Goal: Transaction & Acquisition: Obtain resource

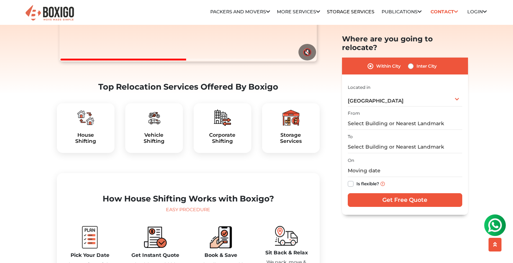
scroll to position [175, 0]
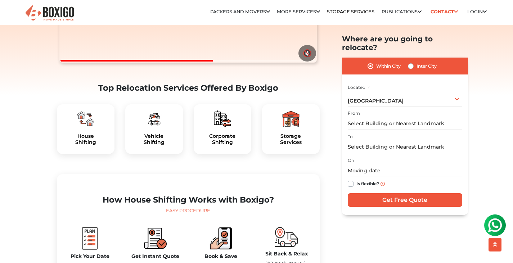
click at [83, 128] on img at bounding box center [85, 118] width 17 height 17
click at [86, 146] on h5 "House Shifting" at bounding box center [86, 139] width 46 height 12
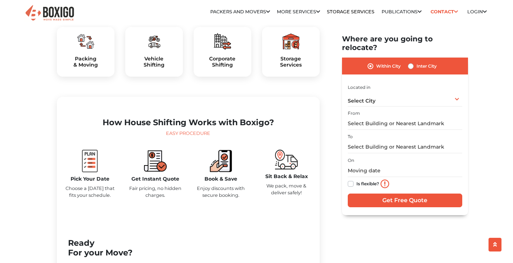
scroll to position [216, 0]
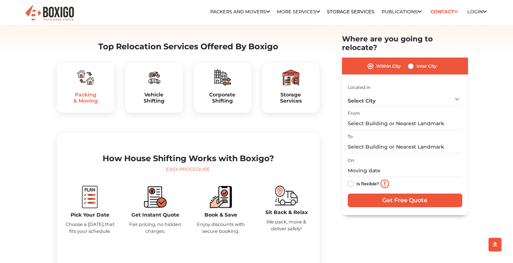
click at [93, 104] on h5 "Packing & Moving" at bounding box center [86, 98] width 46 height 12
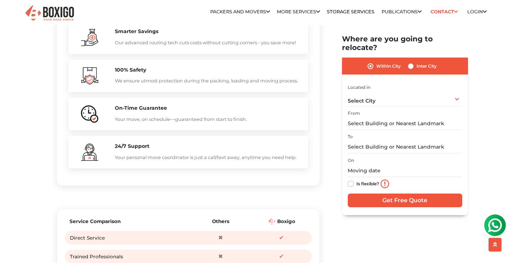
scroll to position [590, 0]
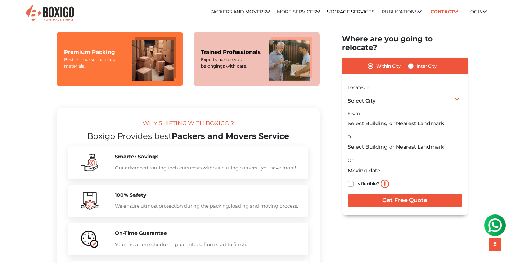
click at [361, 98] on span "Select City" at bounding box center [362, 101] width 28 height 6
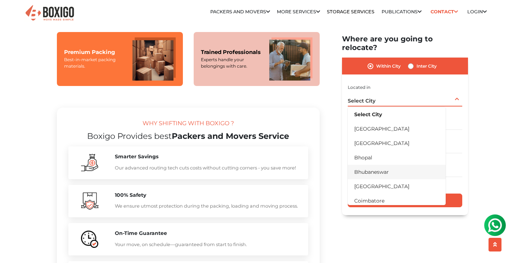
scroll to position [36, 0]
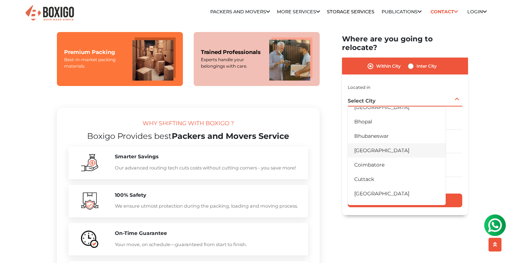
click at [365, 144] on li "[GEOGRAPHIC_DATA]" at bounding box center [397, 150] width 98 height 14
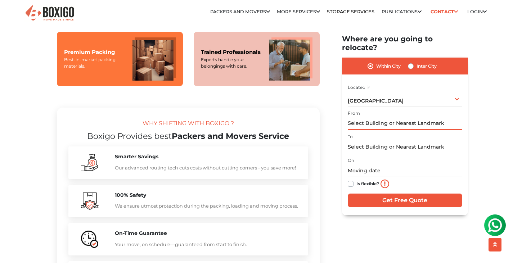
click at [363, 117] on input "text" at bounding box center [405, 123] width 115 height 13
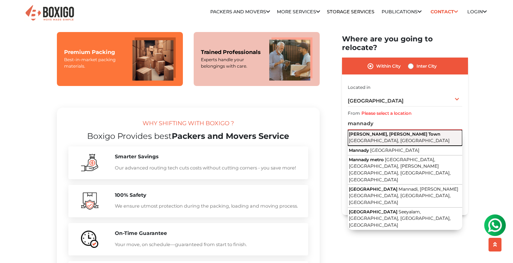
click at [370, 131] on span "Mannady, George Town" at bounding box center [394, 133] width 91 height 5
type input "Mannady, George Town, Chennai, Tamil Nadu"
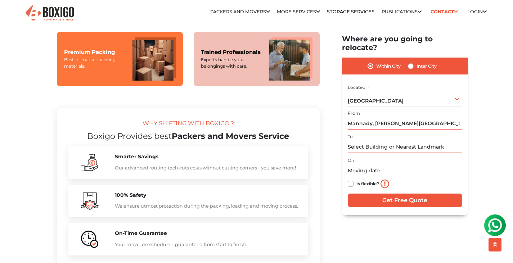
click at [376, 142] on input "text" at bounding box center [405, 147] width 115 height 13
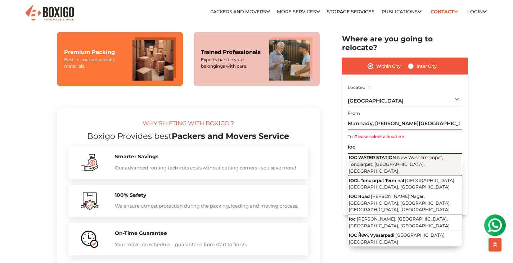
click at [376, 155] on span "New Washermenpet, Tondiarpet, Chennai, Tamil Nadu" at bounding box center [396, 164] width 94 height 19
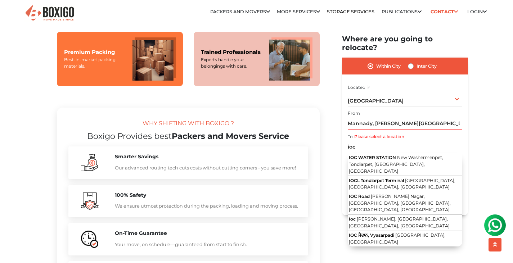
type input "IOC WATER STATION, New Washermenpet, Tondiarpet, Chennai, Tamil Nadu"
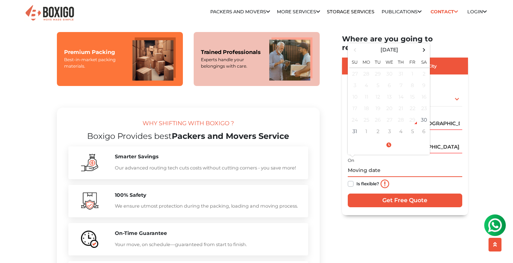
click at [380, 165] on input "text" at bounding box center [405, 171] width 115 height 13
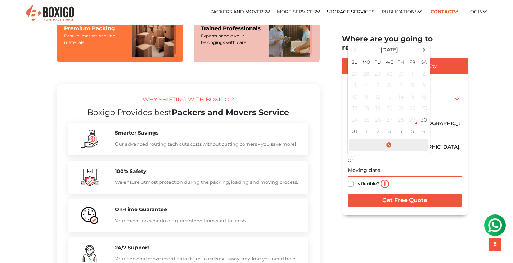
scroll to position [626, 0]
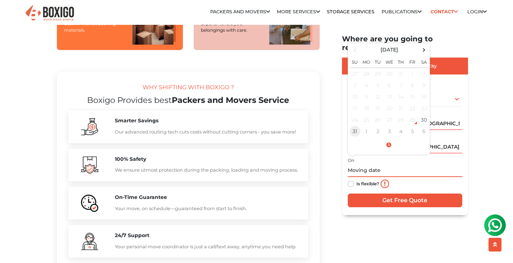
click at [356, 126] on td "31" at bounding box center [355, 132] width 12 height 12
type input "08/31/2025 12:00 AM"
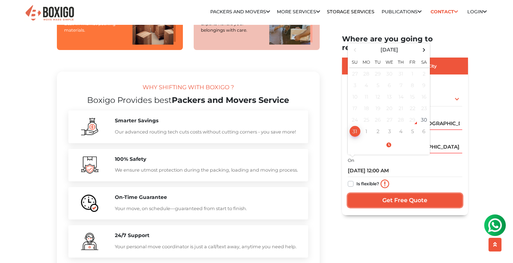
click at [369, 194] on input "Get Free Quote" at bounding box center [405, 201] width 115 height 14
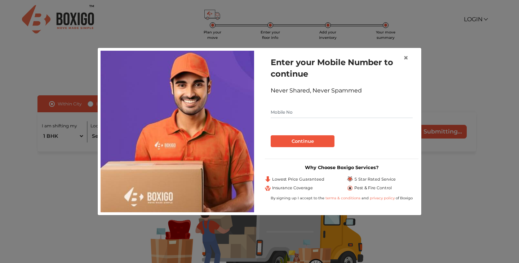
click at [281, 114] on input "text" at bounding box center [342, 113] width 142 height 12
type input "9840121047"
click at [287, 139] on button "Continue" at bounding box center [303, 141] width 64 height 12
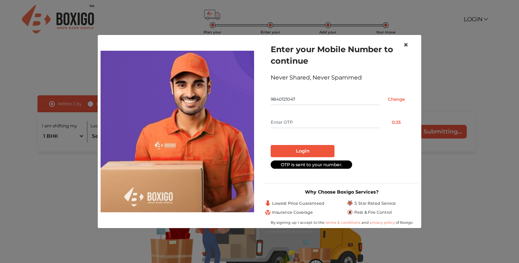
click at [412, 48] on button "×" at bounding box center [405, 45] width 17 height 20
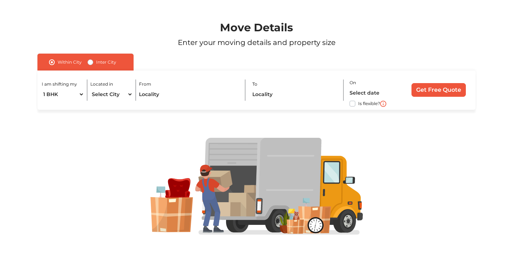
scroll to position [42, 0]
